Goal: Transaction & Acquisition: Purchase product/service

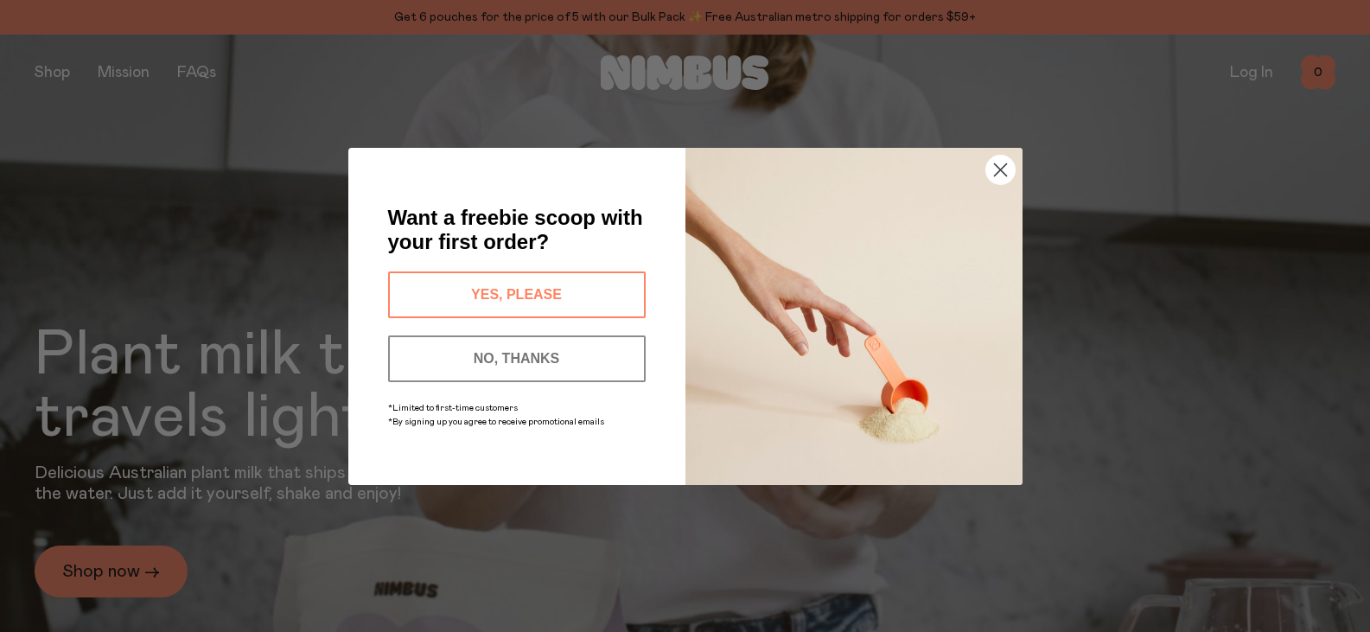
click at [531, 280] on button "YES, PLEASE" at bounding box center [517, 294] width 258 height 47
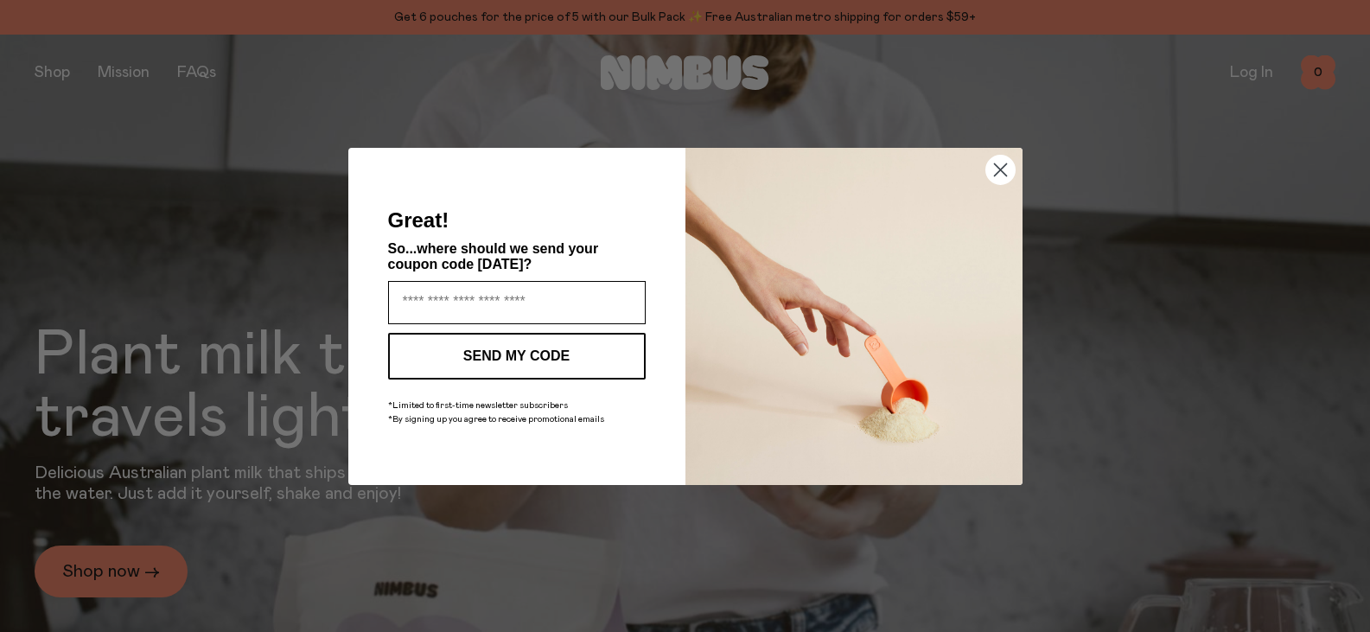
click at [432, 292] on input "Enter your email address" at bounding box center [517, 302] width 258 height 43
type input "**********"
click at [999, 168] on icon "Close dialog" at bounding box center [1000, 169] width 12 height 12
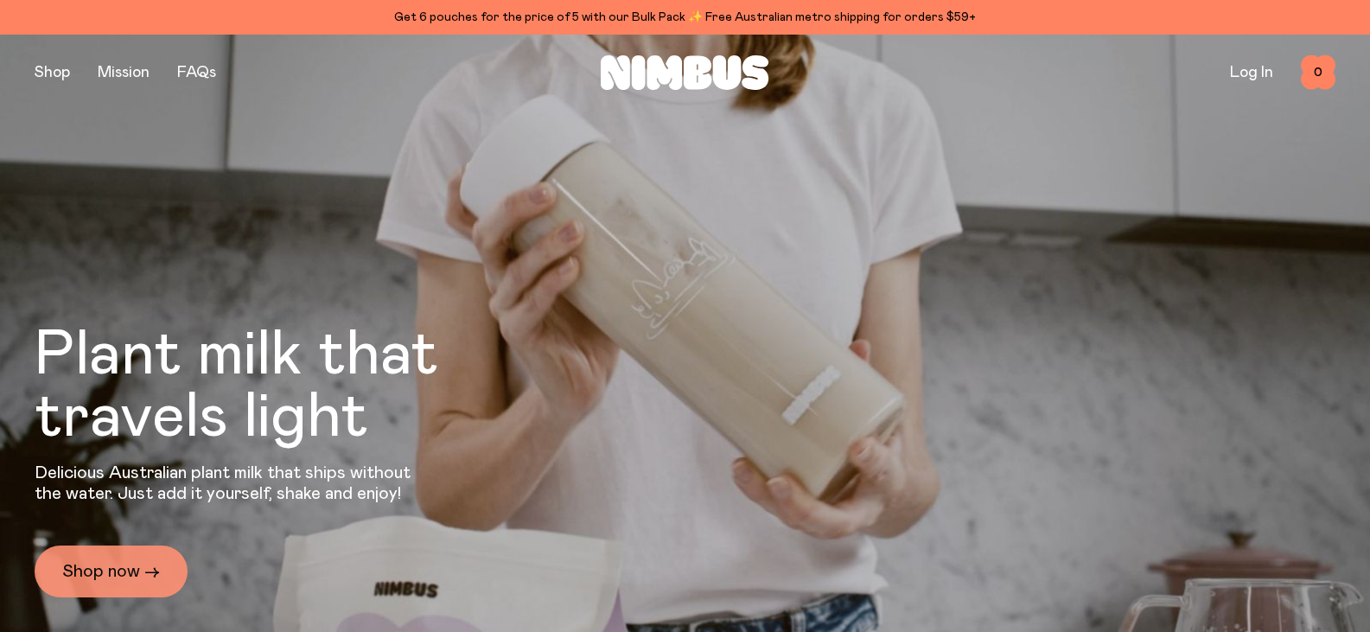
click at [95, 562] on link "Shop now →" at bounding box center [111, 572] width 153 height 52
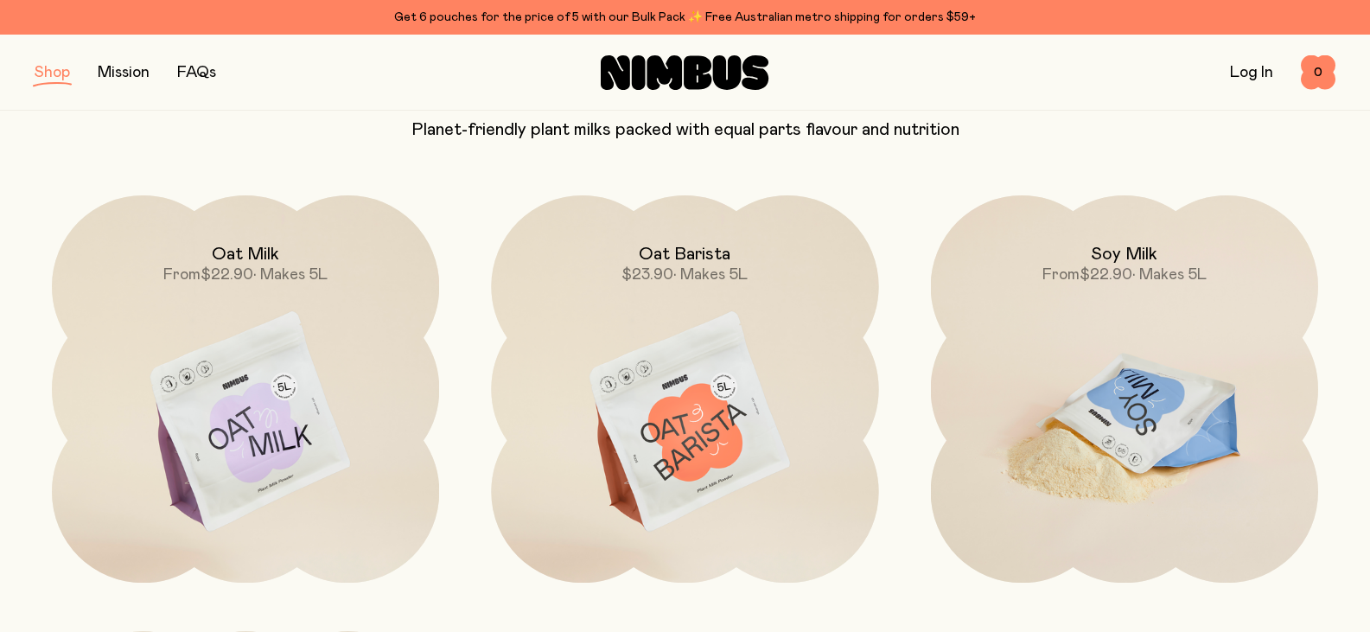
scroll to position [173, 0]
click at [1165, 412] on img at bounding box center [1124, 422] width 387 height 456
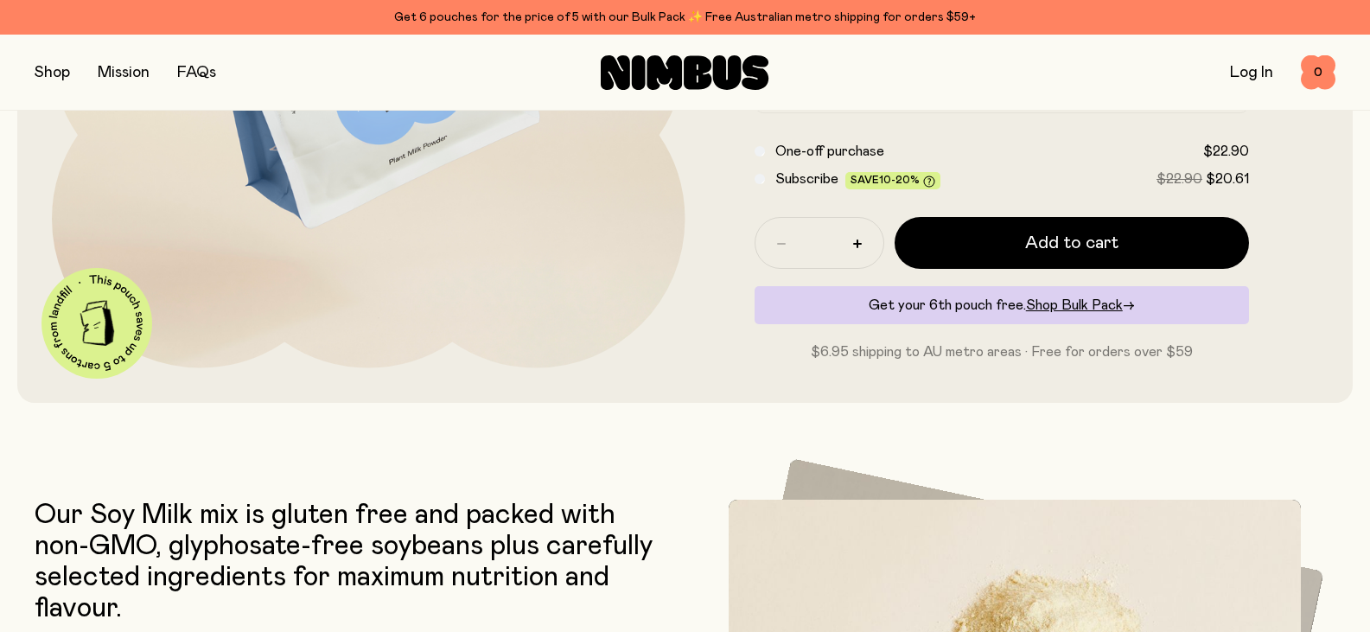
scroll to position [432, 0]
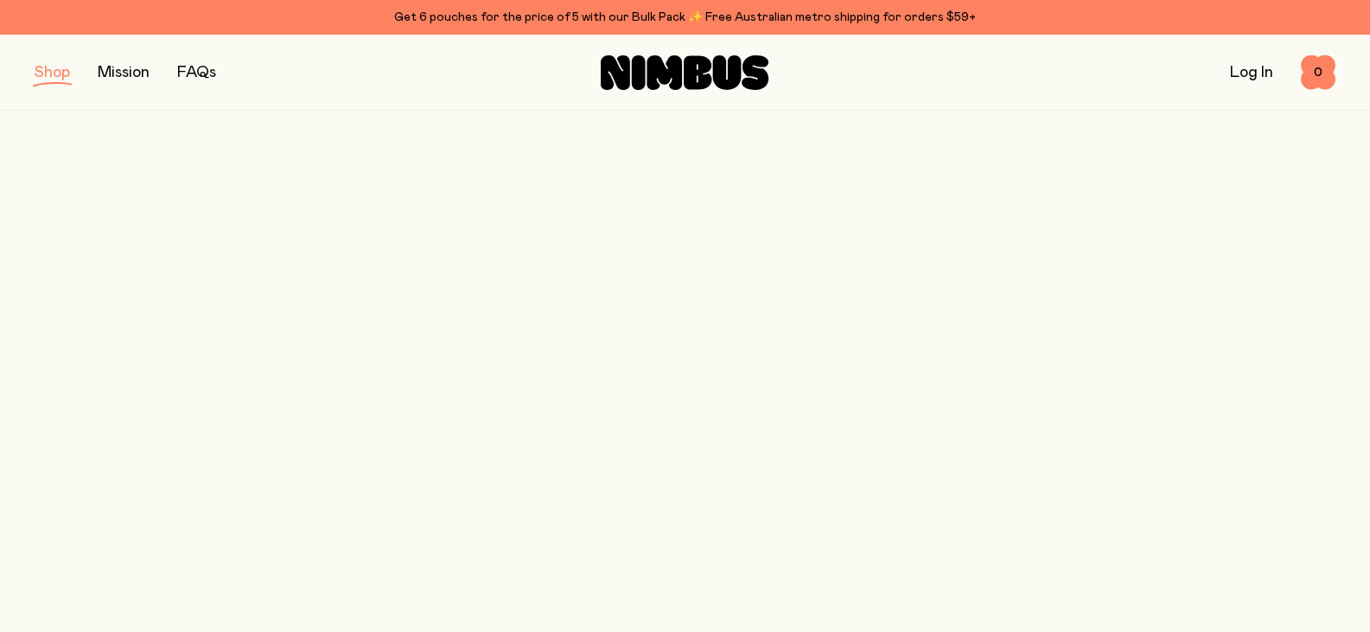
scroll to position [173, 0]
